Goal: Information Seeking & Learning: Find specific fact

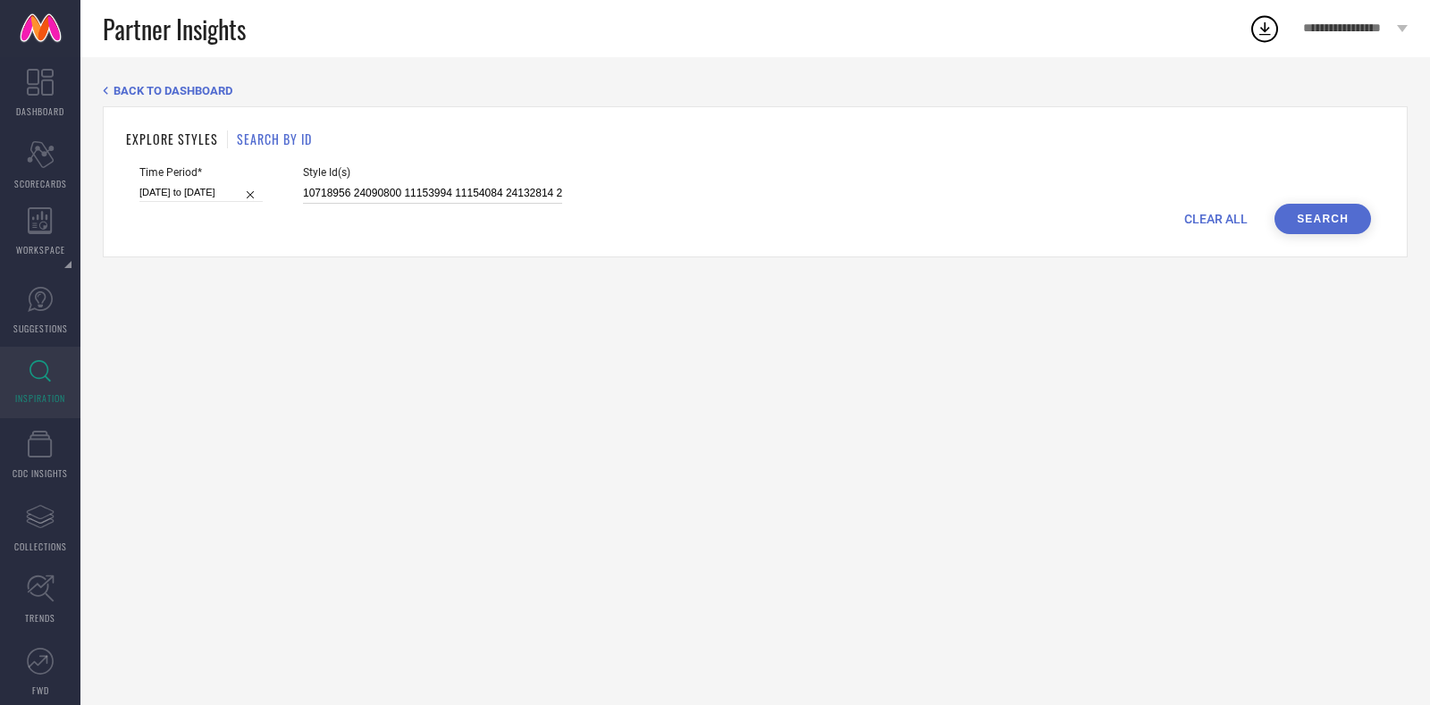
click at [444, 191] on input "10718956 24090800 11153994 11154084 24132814 24090832 23287264 24399736 2439969…" at bounding box center [432, 193] width 259 height 21
paste input "7463646 12424020 12424078 7463652 7463657 7463648 7463649 7463642 9962701 74636…"
click at [1340, 228] on button "Search" at bounding box center [1323, 219] width 97 height 30
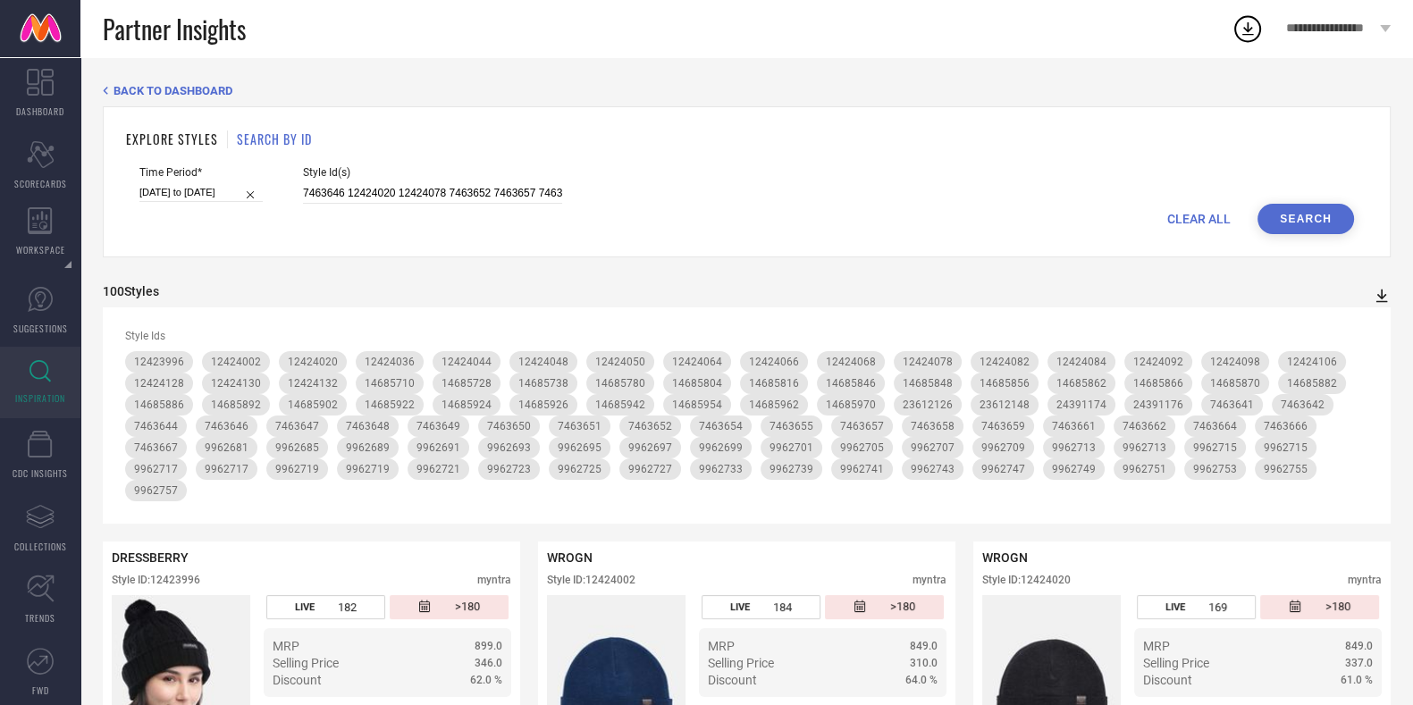
click at [1380, 297] on icon at bounding box center [1383, 296] width 12 height 13
click at [1363, 355] on span "CSV" at bounding box center [1363, 354] width 21 height 13
click at [949, 227] on div "CLEAR ALL Search" at bounding box center [746, 219] width 1215 height 30
click at [449, 191] on input "7463646 12424020 12424078 7463652 7463657 7463648 7463649 7463642 9962701 74636…" at bounding box center [432, 193] width 259 height 21
paste input "32626905 33475521 33468860 32861248 26256982 32625098 10742830 21460928 3428394…"
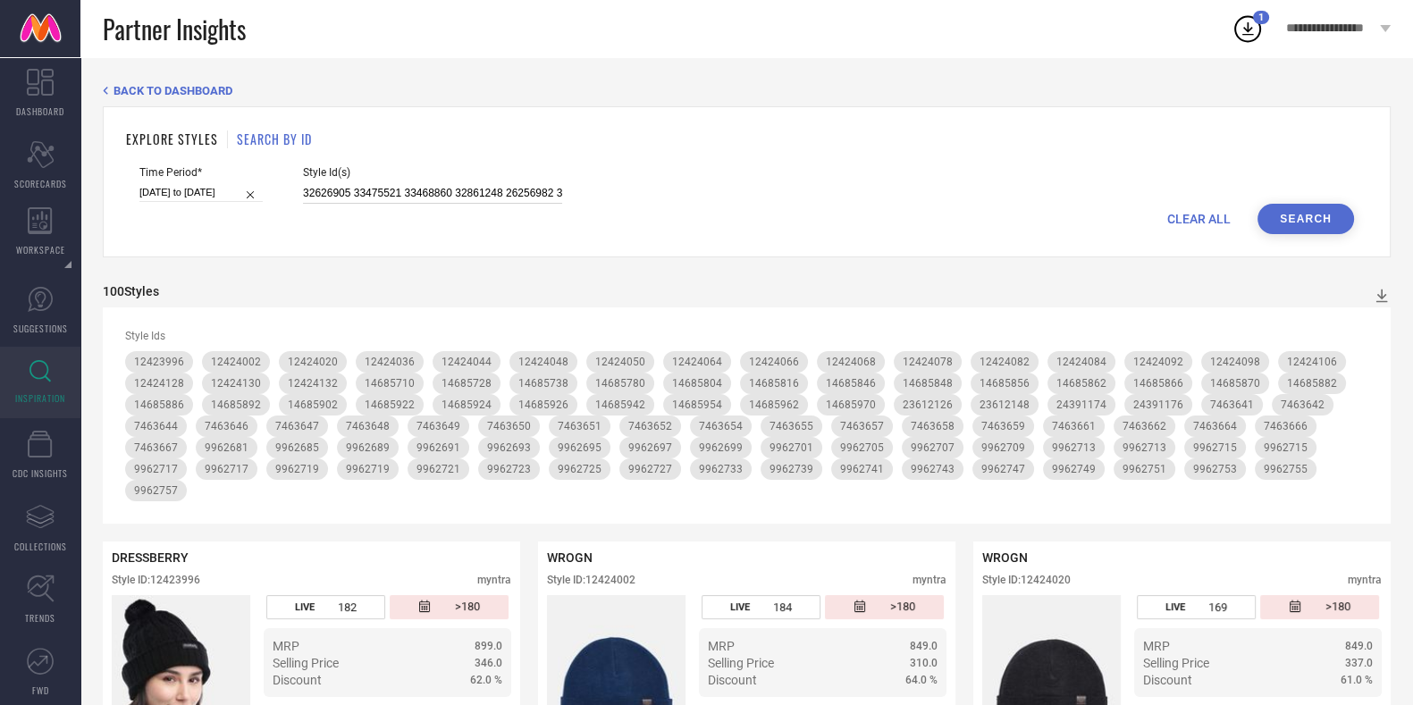
scroll to position [0, 2576]
type input "32626905 33475521 33468860 32861248 26256982 32625098 10742830 21460928 3428394…"
click at [1304, 208] on button "Search" at bounding box center [1306, 219] width 97 height 30
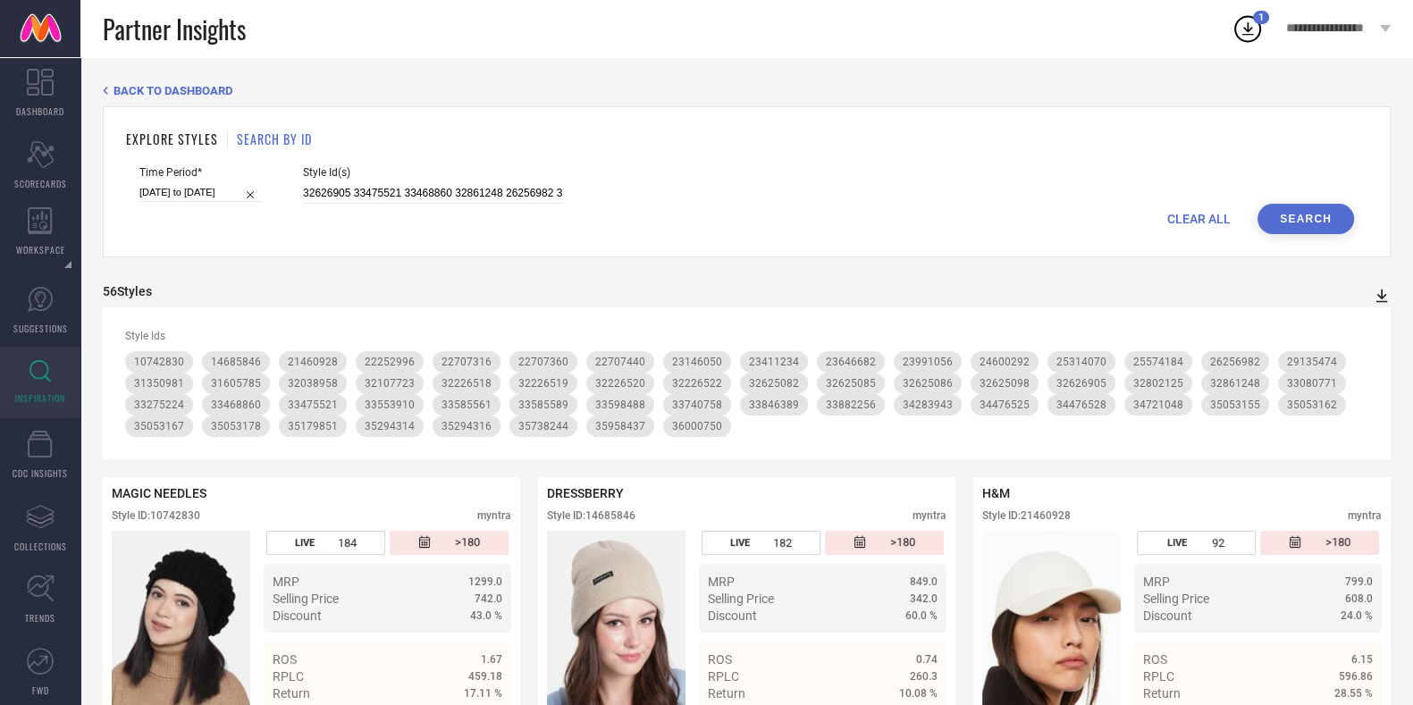
click at [1379, 292] on icon at bounding box center [1382, 296] width 18 height 18
click at [1353, 356] on span "CSV" at bounding box center [1363, 354] width 21 height 13
click at [433, 187] on input "32626905 33475521 33468860 32861248 26256982 32625098 10742830 21460928 3428394…" at bounding box center [432, 193] width 259 height 21
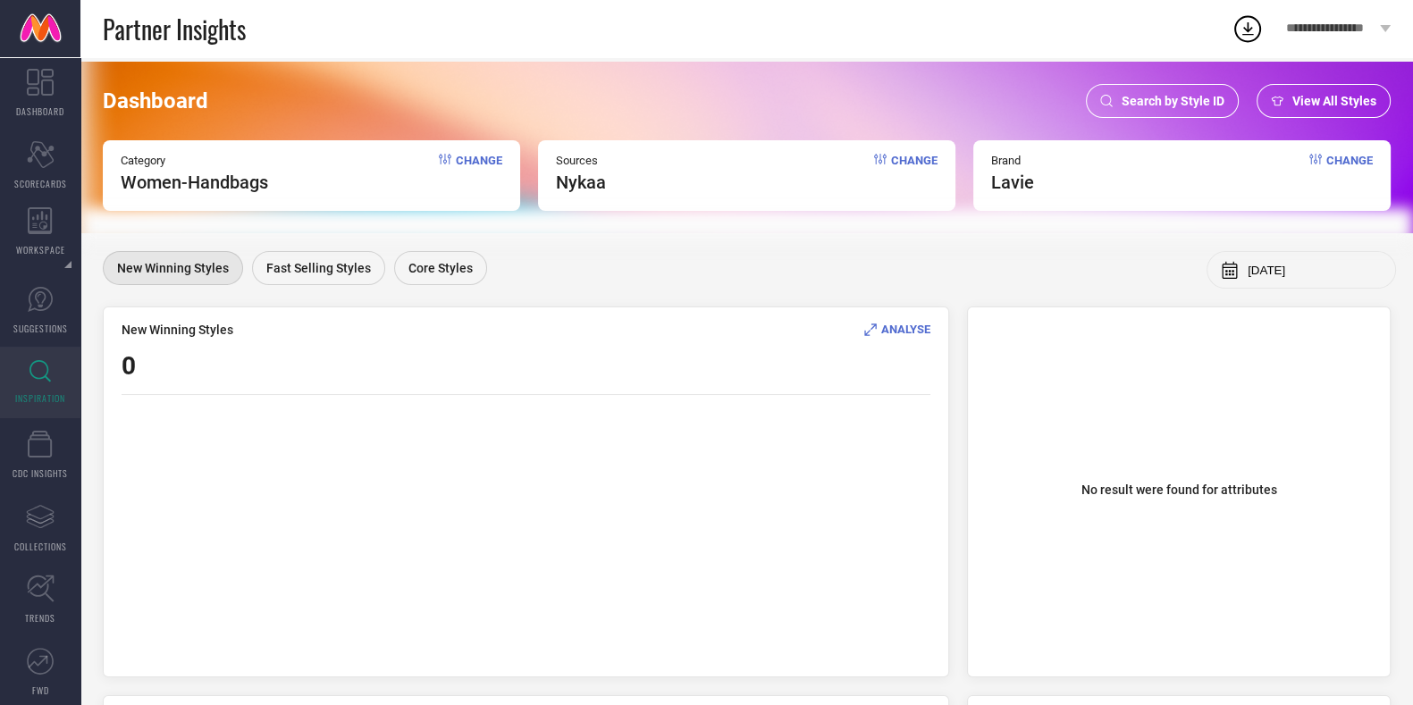
click at [1121, 95] on div "Search by Style ID" at bounding box center [1162, 101] width 153 height 34
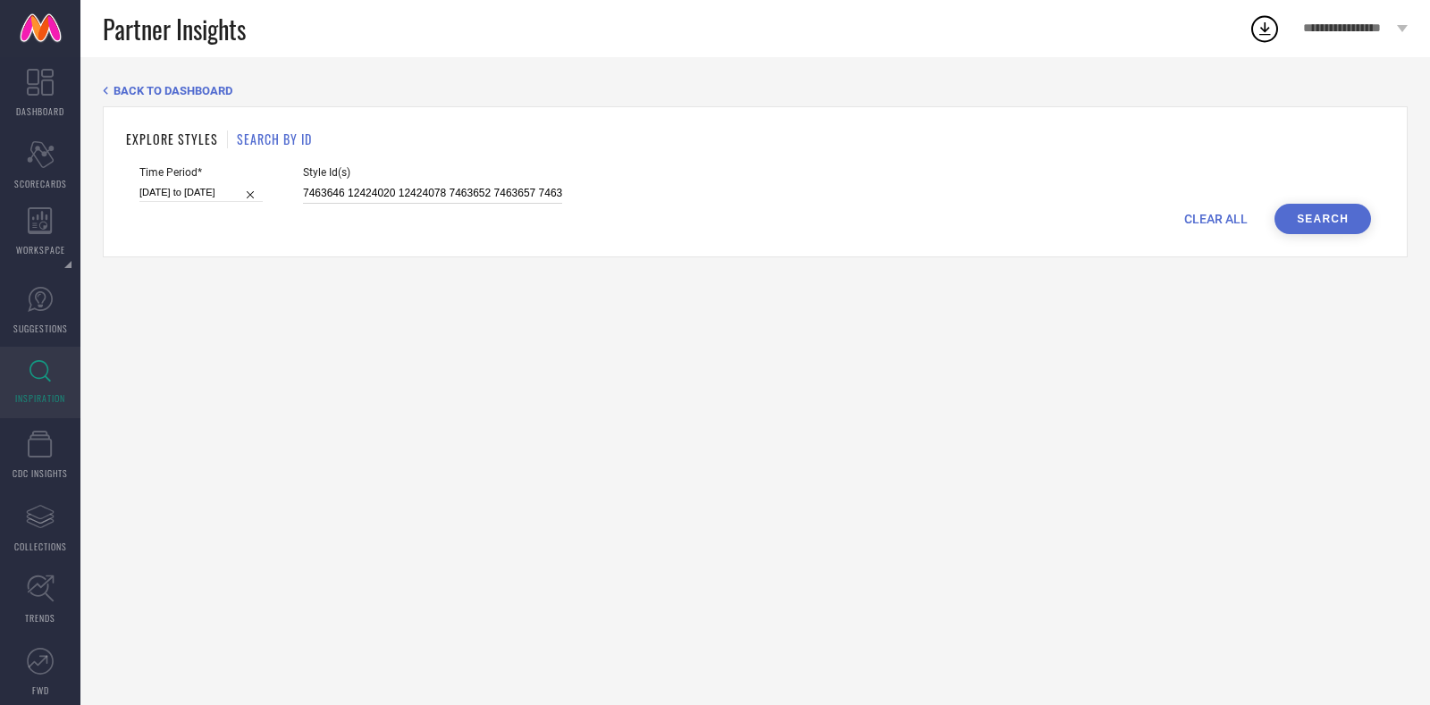
click at [451, 202] on input "7463646 12424020 12424078 7463652 7463657 7463648 7463649 7463642 9962701 74636…" at bounding box center [432, 193] width 259 height 21
paste input "14685718 12424094 14685768 23612146 14685808 14685750 14685972 14685980 1242399…"
click at [1304, 222] on button "Search" at bounding box center [1323, 219] width 97 height 30
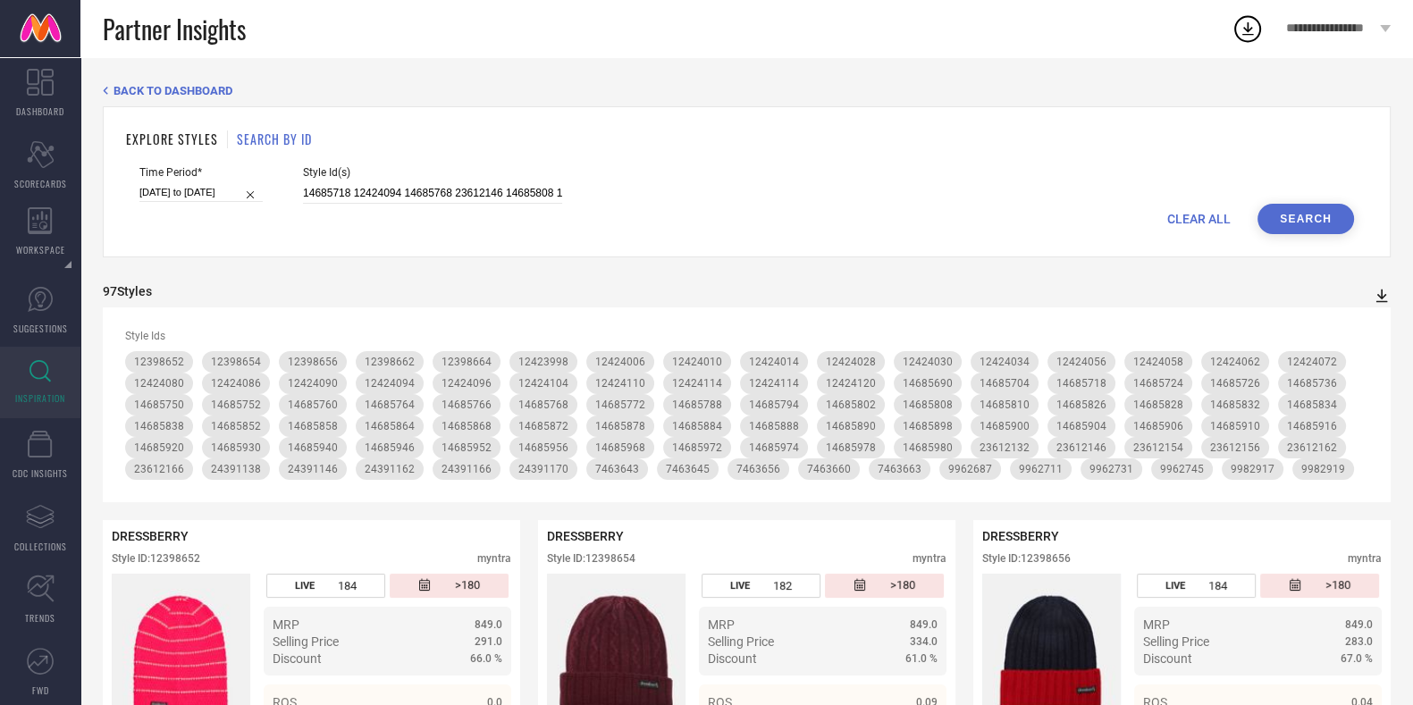
click at [1378, 292] on icon at bounding box center [1382, 296] width 18 height 18
click at [1361, 349] on span "CSV" at bounding box center [1363, 354] width 21 height 13
click at [518, 197] on input "14685718 12424094 14685768 23612146 14685808 14685750 14685972 14685980 1242399…" at bounding box center [432, 193] width 259 height 21
paste input "21460928 32107723 32626905 33468860 33475521 33740758 33846389 35738244 36000750"
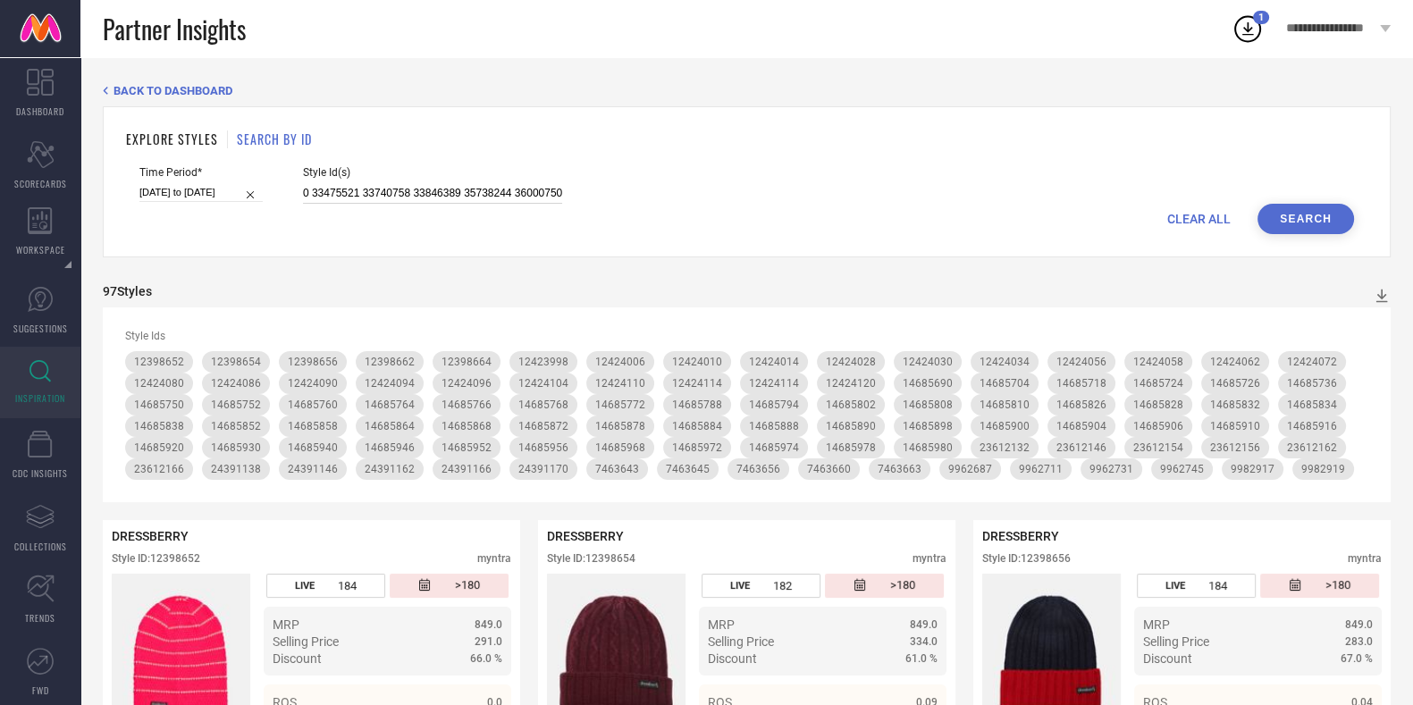
type input "21460928 32107723 32626905 33468860 33475521 33740758 33846389 35738244 36000750"
click at [1328, 234] on button "Search" at bounding box center [1306, 219] width 97 height 30
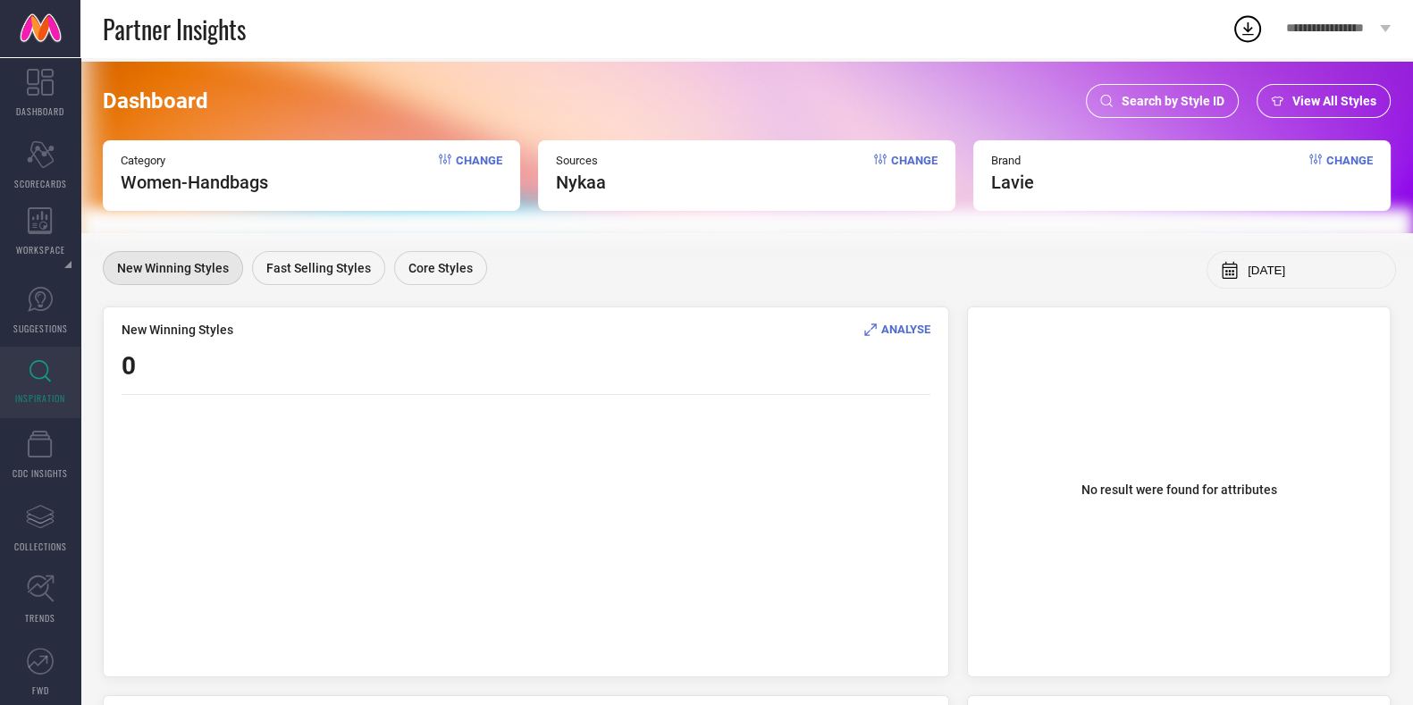
click at [1116, 100] on div "Search by Style ID" at bounding box center [1162, 101] width 153 height 34
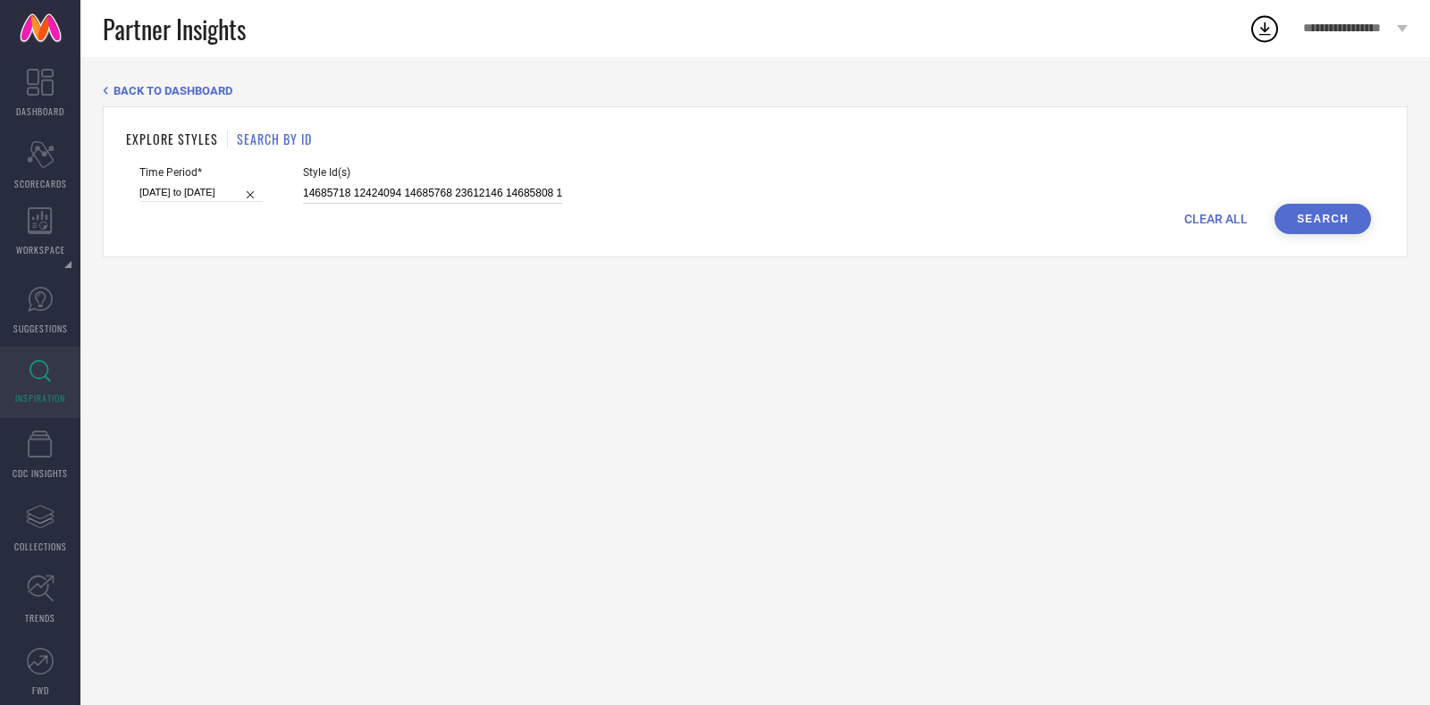
click at [486, 200] on input "14685718 12424094 14685768 23612146 14685808 14685750 14685972 14685980 1242399…" at bounding box center [432, 193] width 259 height 21
paste input "9962703 23612120 12424052 14685950 23612142 12424040 12424102 12424074 14685744…"
type input "9962703 23612120 12424052 14685950 23612142 12424040 12424102 12424074 14685744…"
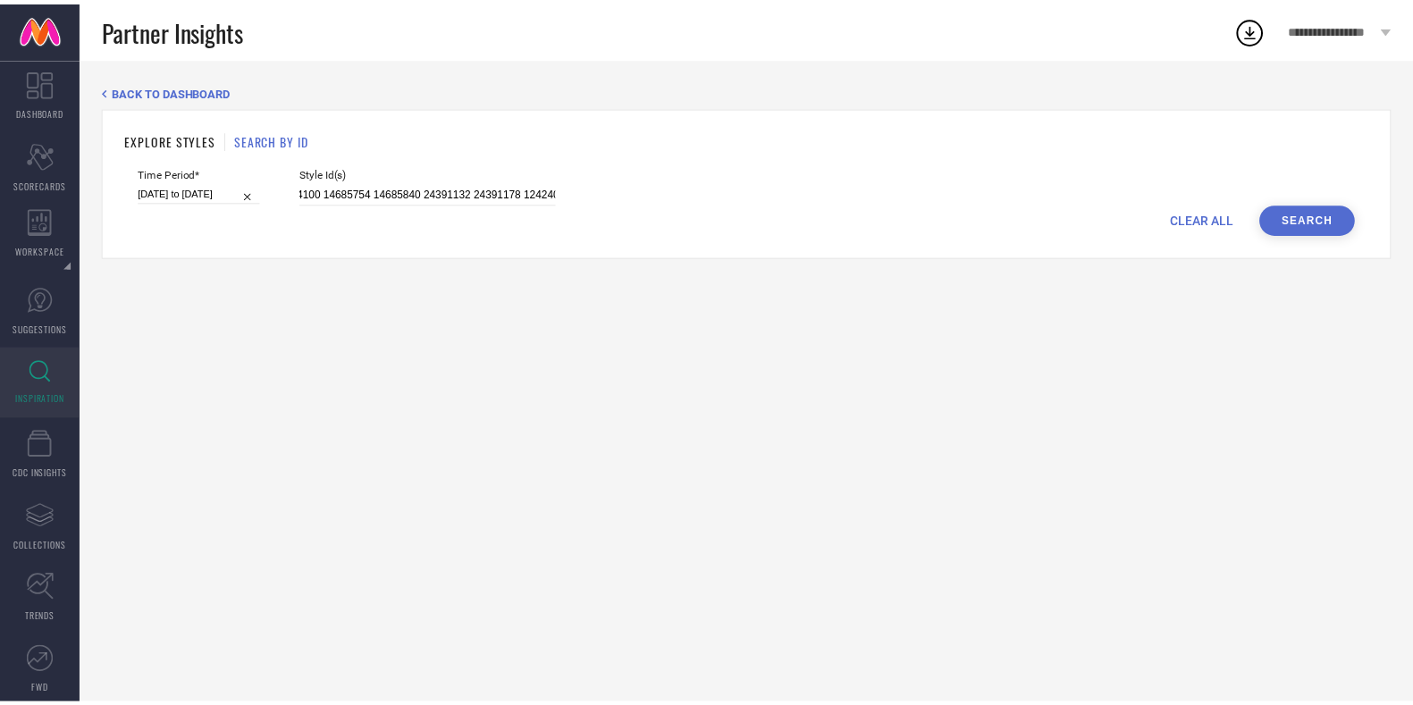
scroll to position [0, 0]
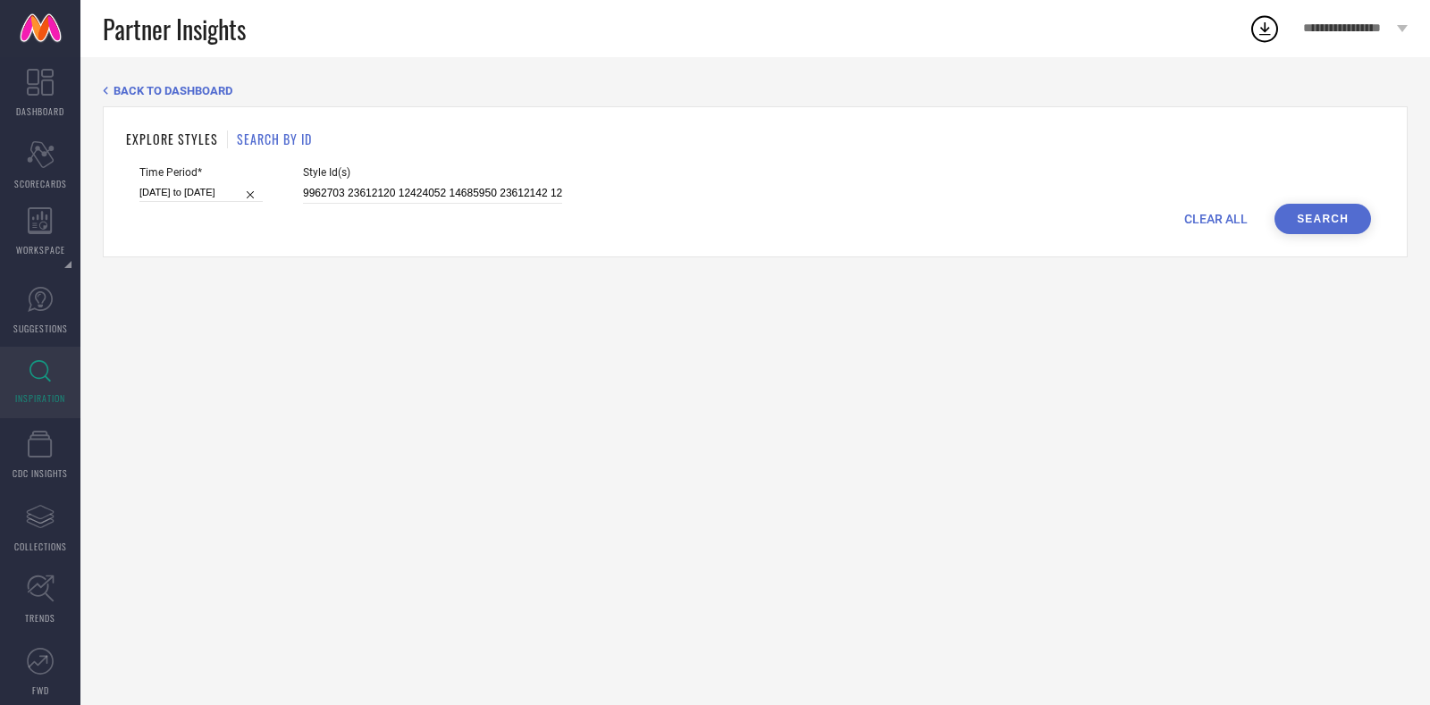
click at [1324, 211] on button "Search" at bounding box center [1323, 219] width 97 height 30
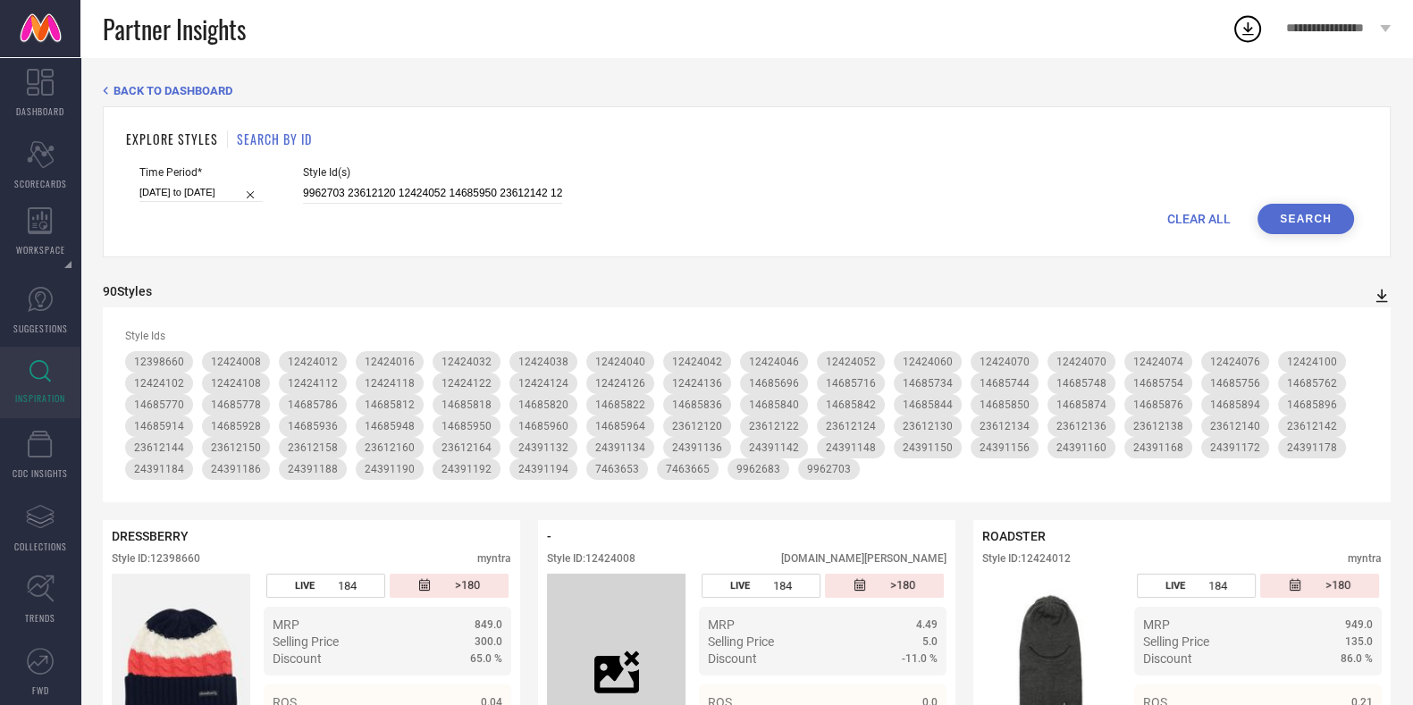
click at [1380, 294] on icon at bounding box center [1382, 296] width 18 height 18
click at [1359, 364] on li "CSV" at bounding box center [1362, 353] width 47 height 26
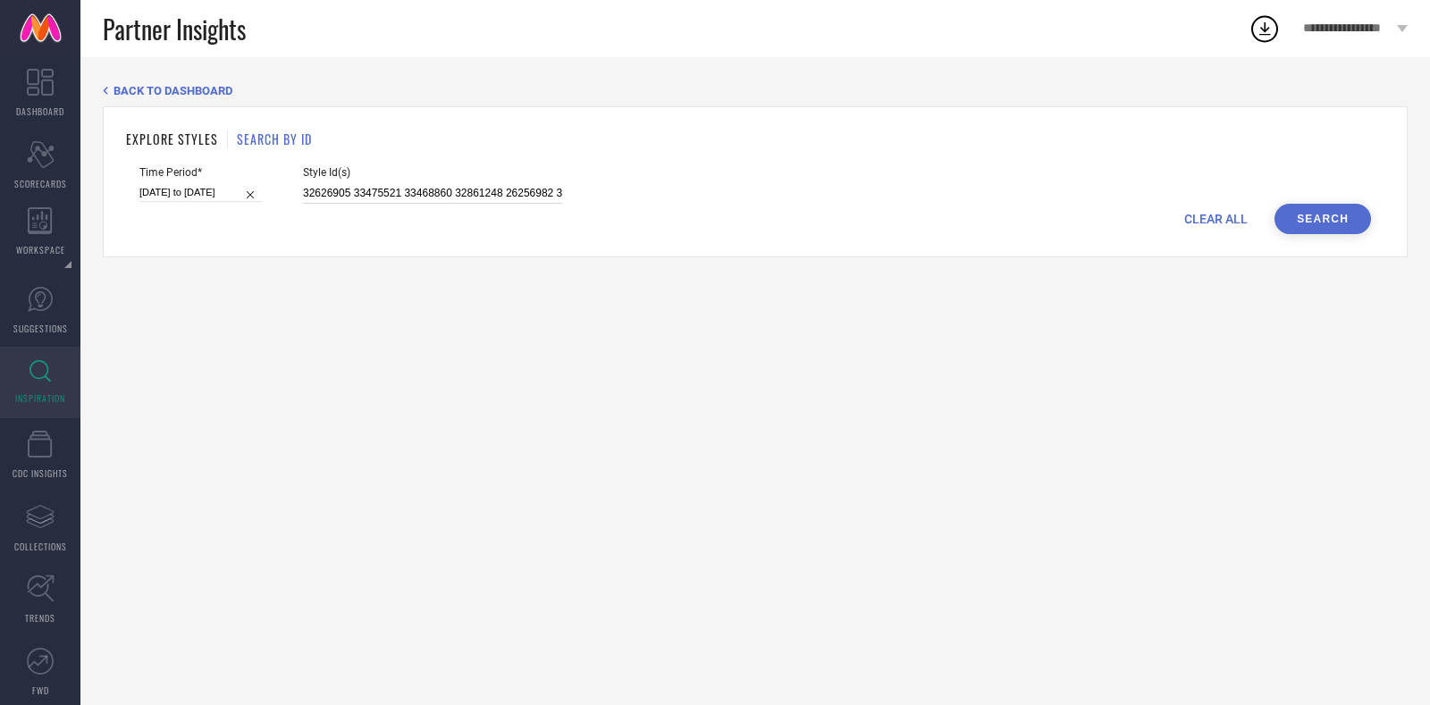
click at [438, 196] on input "32626905 33475521 33468860 32861248 26256982 32625098 10742830 21460928 3428394…" at bounding box center [432, 193] width 259 height 21
click at [1362, 221] on button "Search" at bounding box center [1323, 219] width 97 height 30
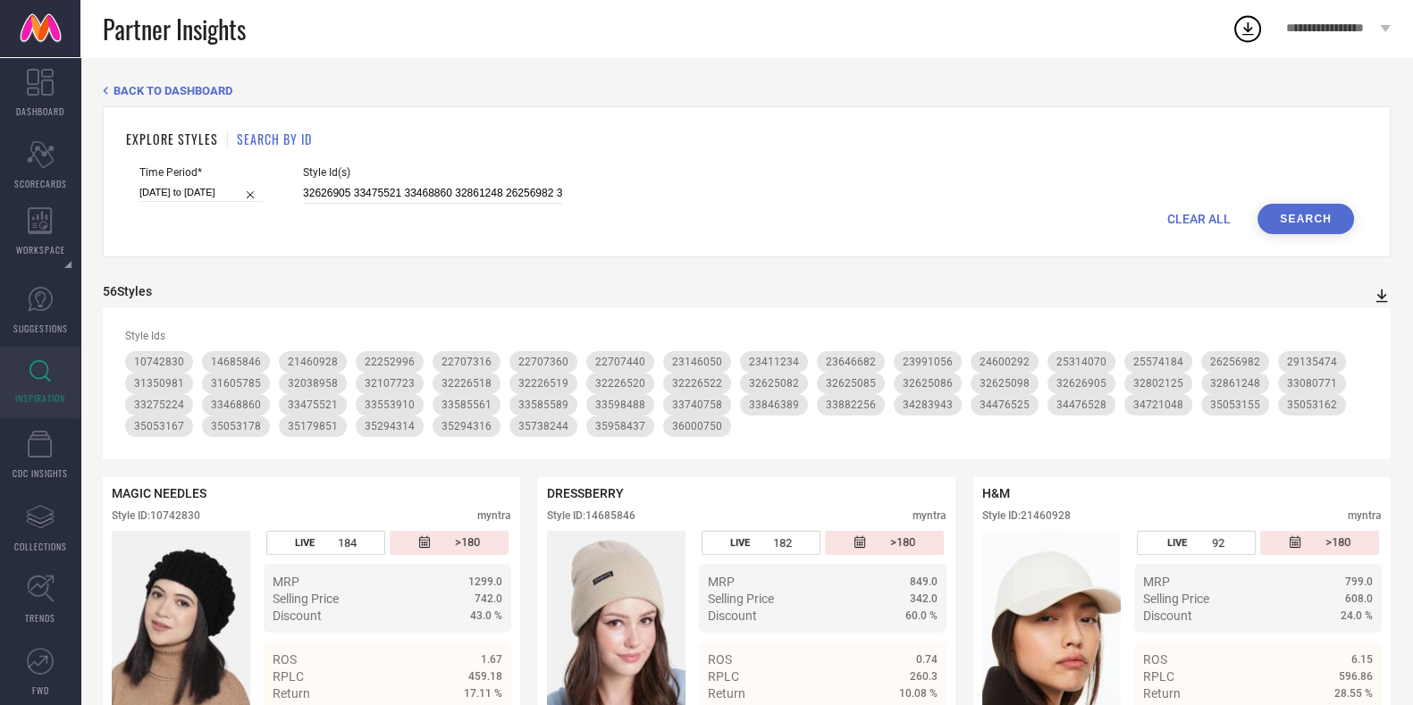
click at [1381, 299] on icon at bounding box center [1383, 296] width 12 height 13
click at [1357, 353] on span "CSV" at bounding box center [1363, 354] width 21 height 13
click at [469, 201] on input "32626905 33475521 33468860 32861248 26256982 32625098 10742830 21460928 3428394…" at bounding box center [432, 193] width 259 height 21
paste input "21460928 32107723 32626905 33468860 33475521 33740758 33846389 35738244 36000750"
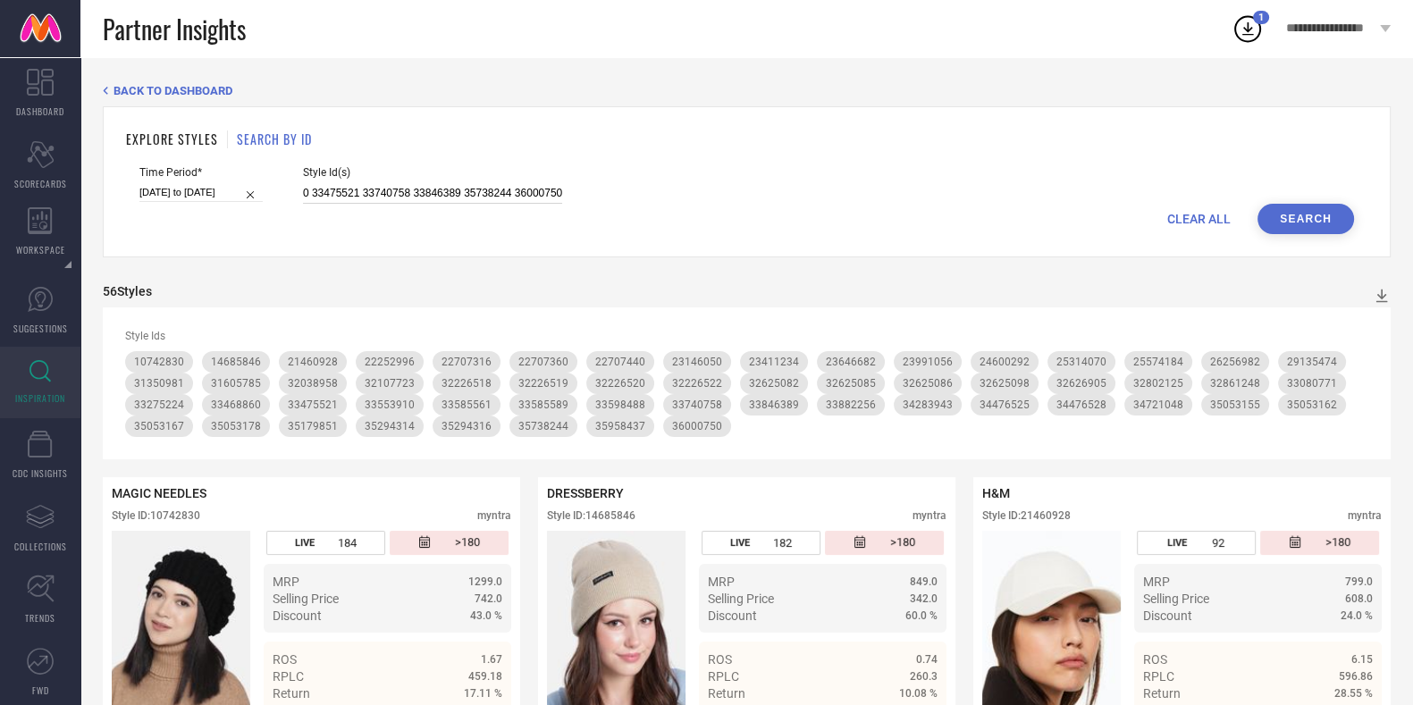
type input "21460928 32107723 32626905 33468860 33475521 33740758 33846389 35738244 36000750"
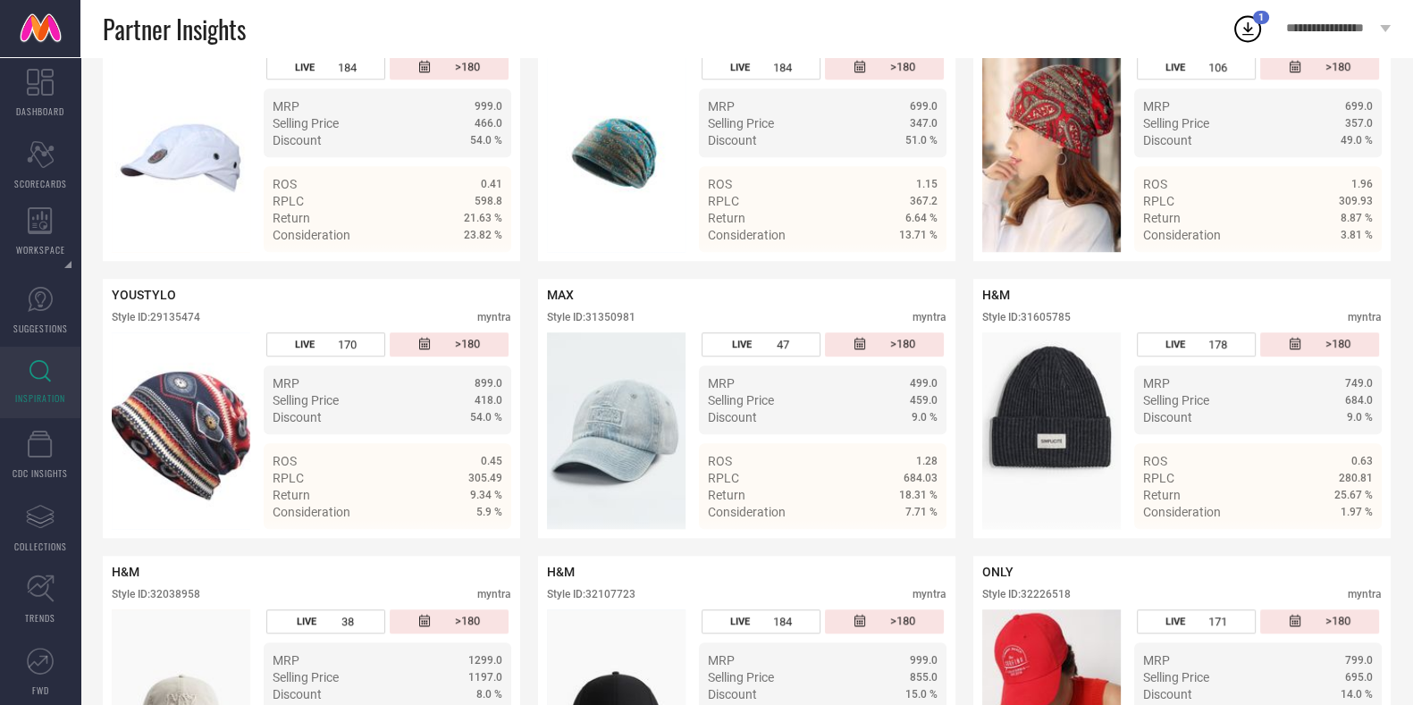
scroll to position [1586, 0]
